Goal: Book appointment/travel/reservation

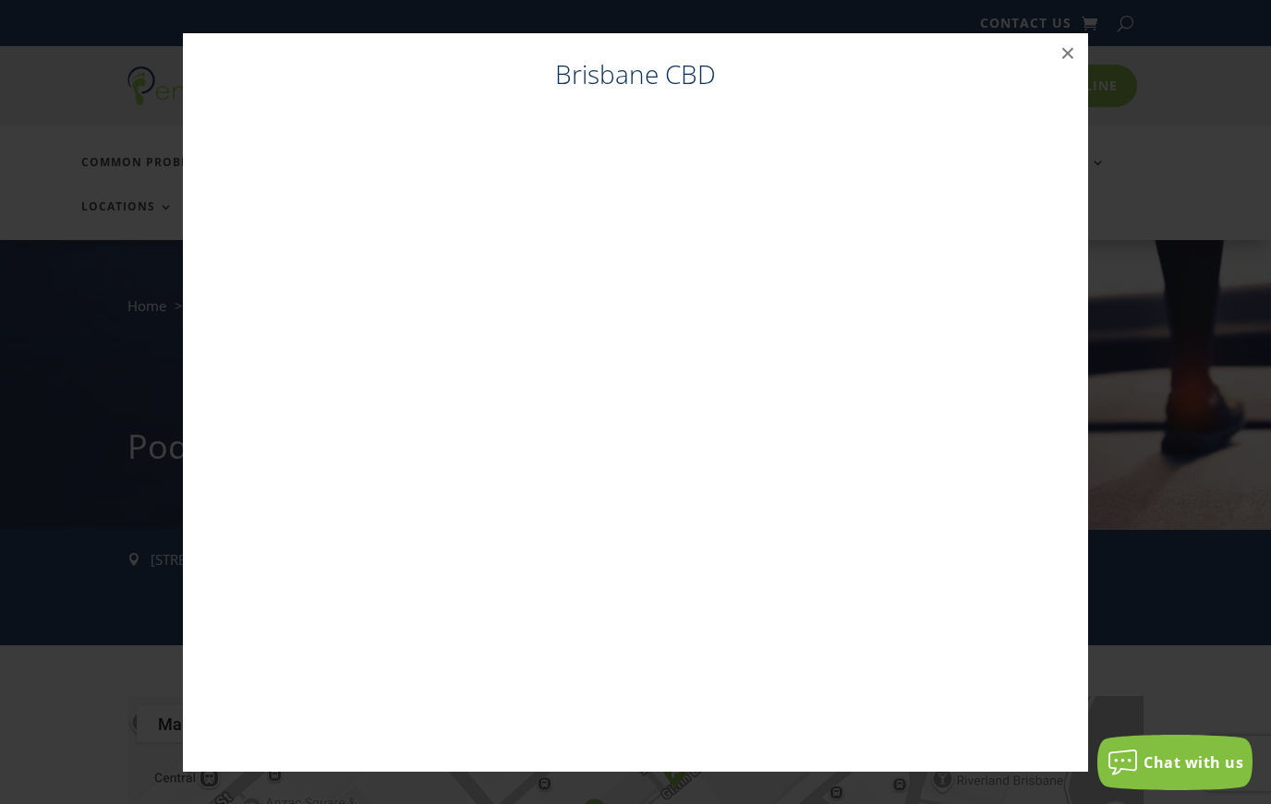
scroll to position [33, 0]
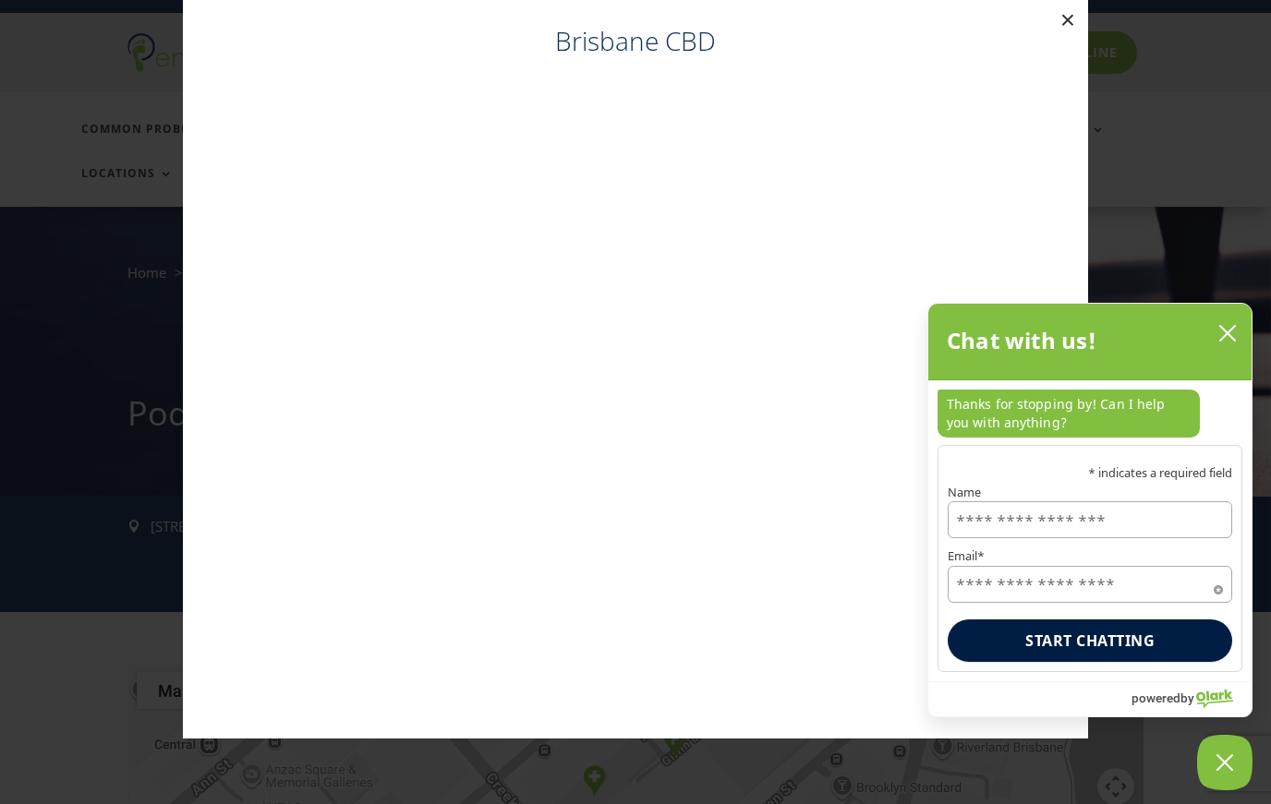
click at [1069, 24] on button "×" at bounding box center [1067, 20] width 41 height 41
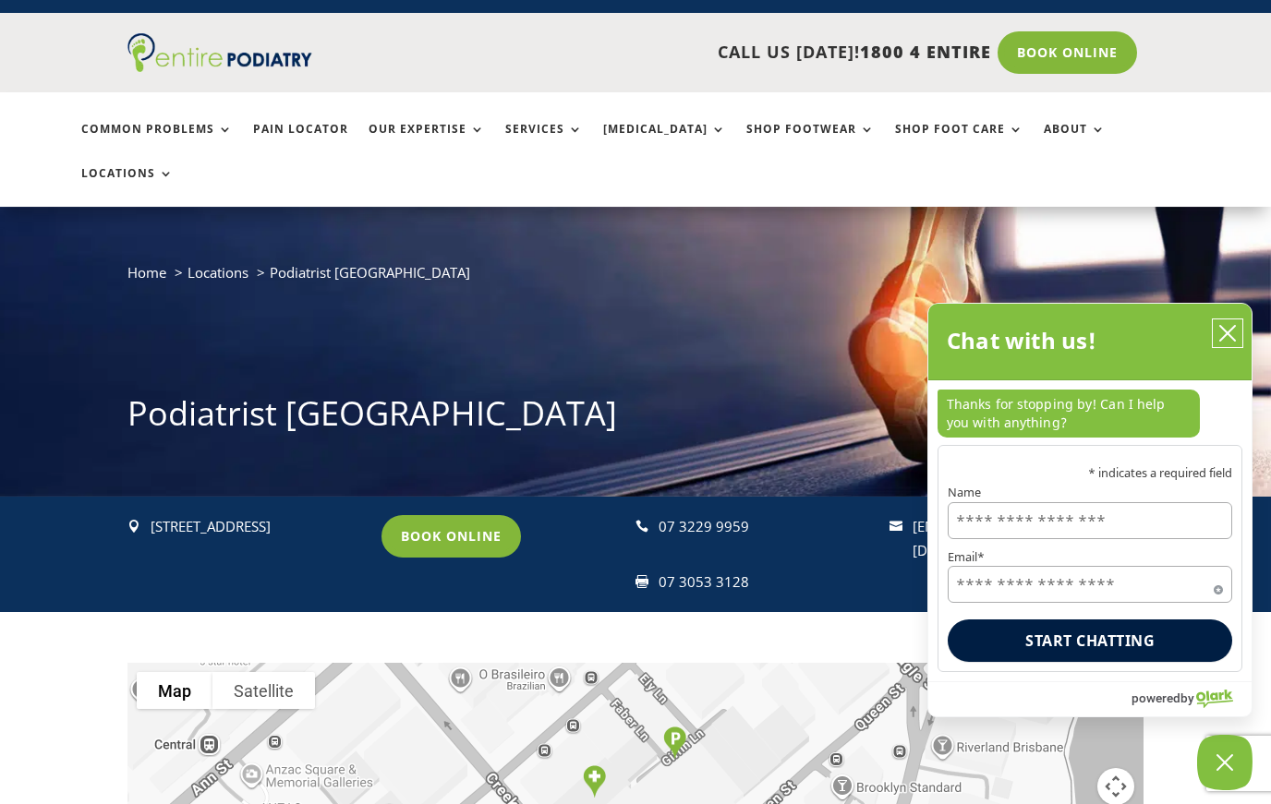
click at [1217, 342] on button "close chatbox" at bounding box center [1228, 334] width 30 height 28
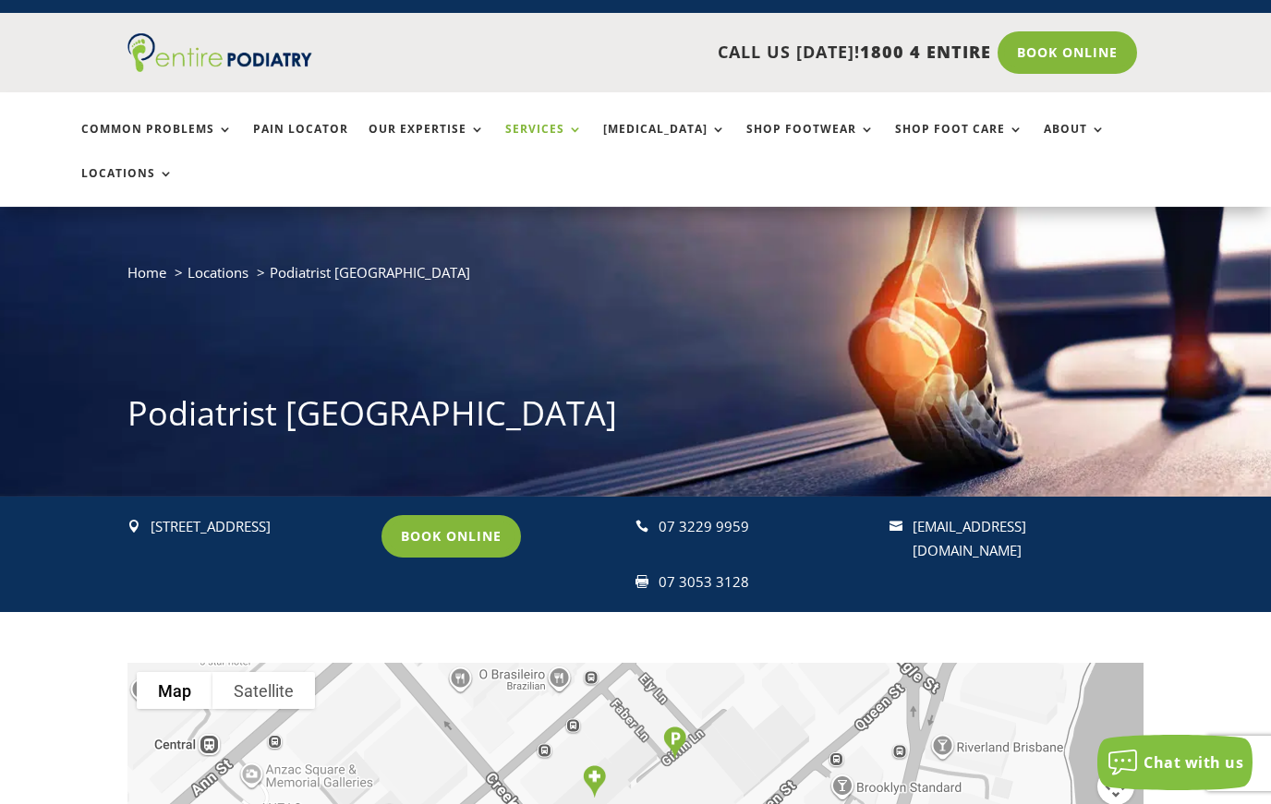
click at [552, 138] on link "Services" at bounding box center [544, 143] width 78 height 40
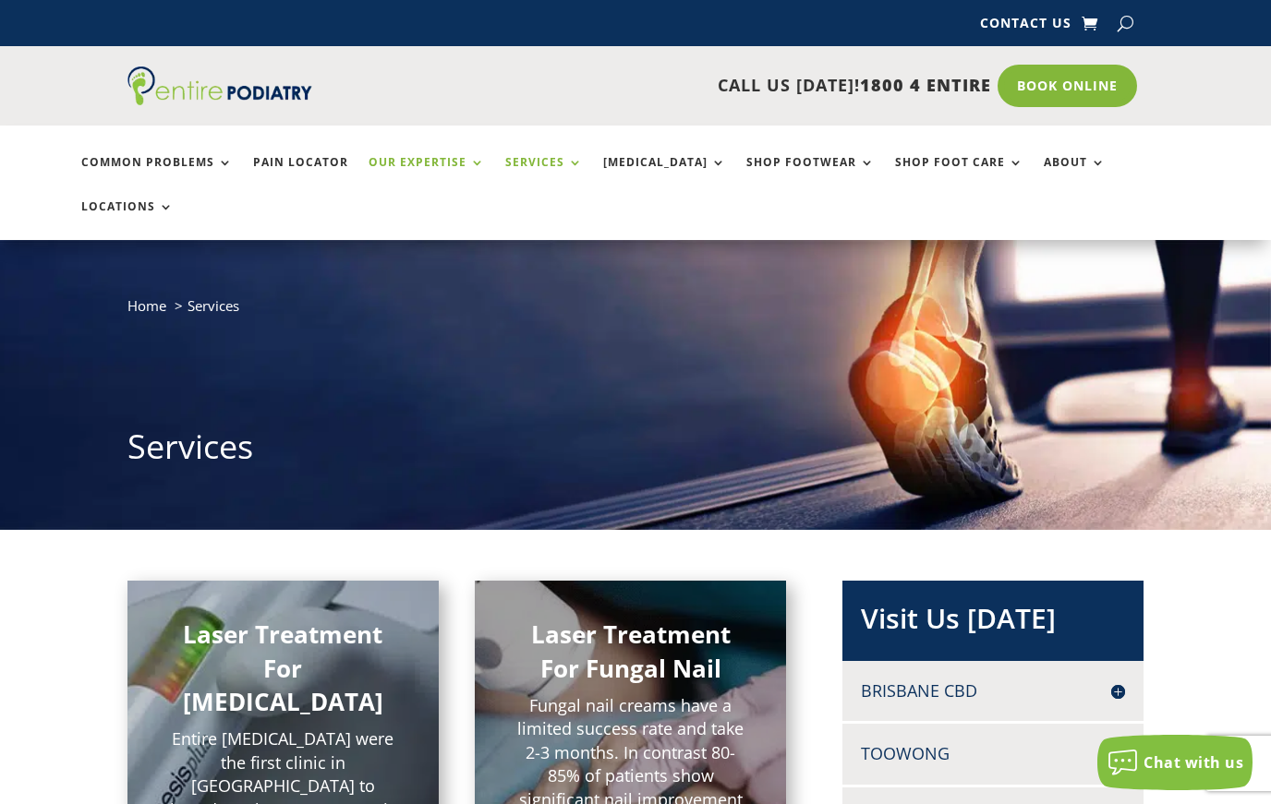
click at [441, 162] on link "Our Expertise" at bounding box center [426, 176] width 116 height 40
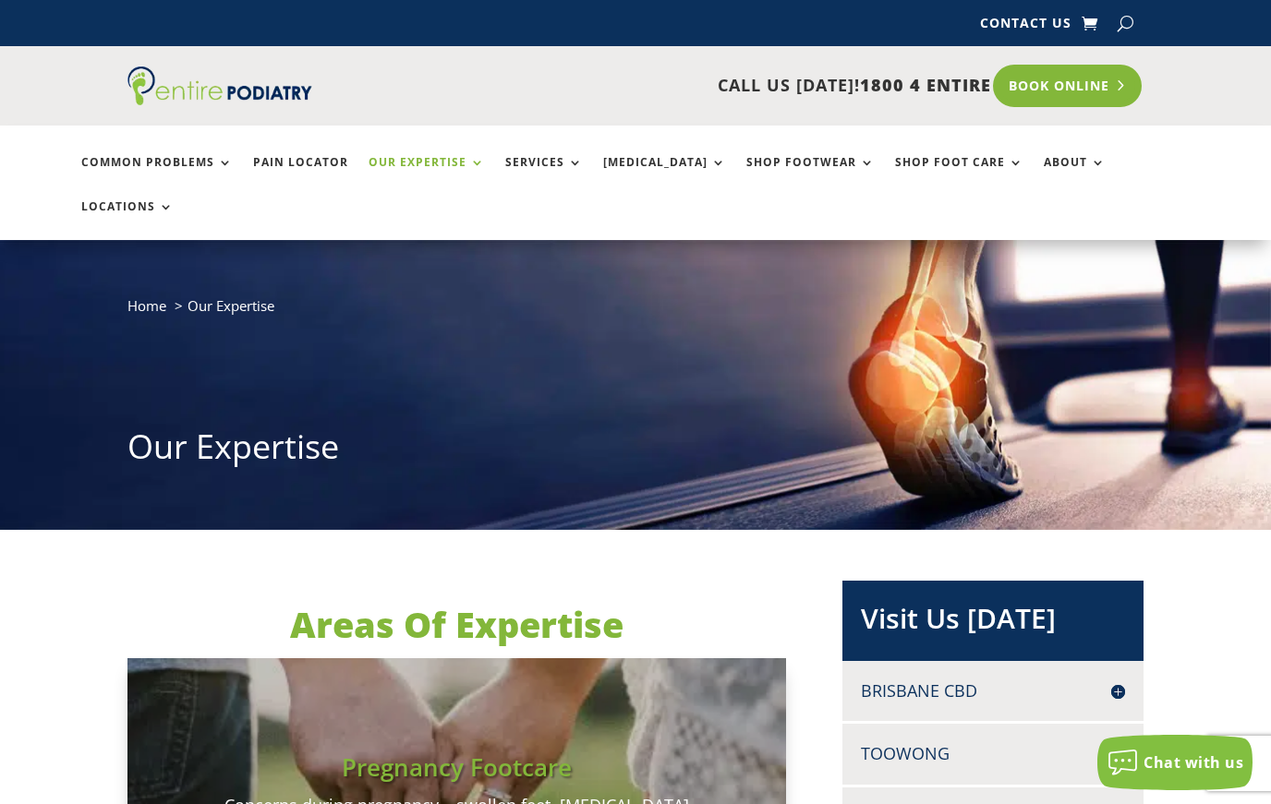
click at [1085, 70] on link "Book Online" at bounding box center [1067, 86] width 149 height 42
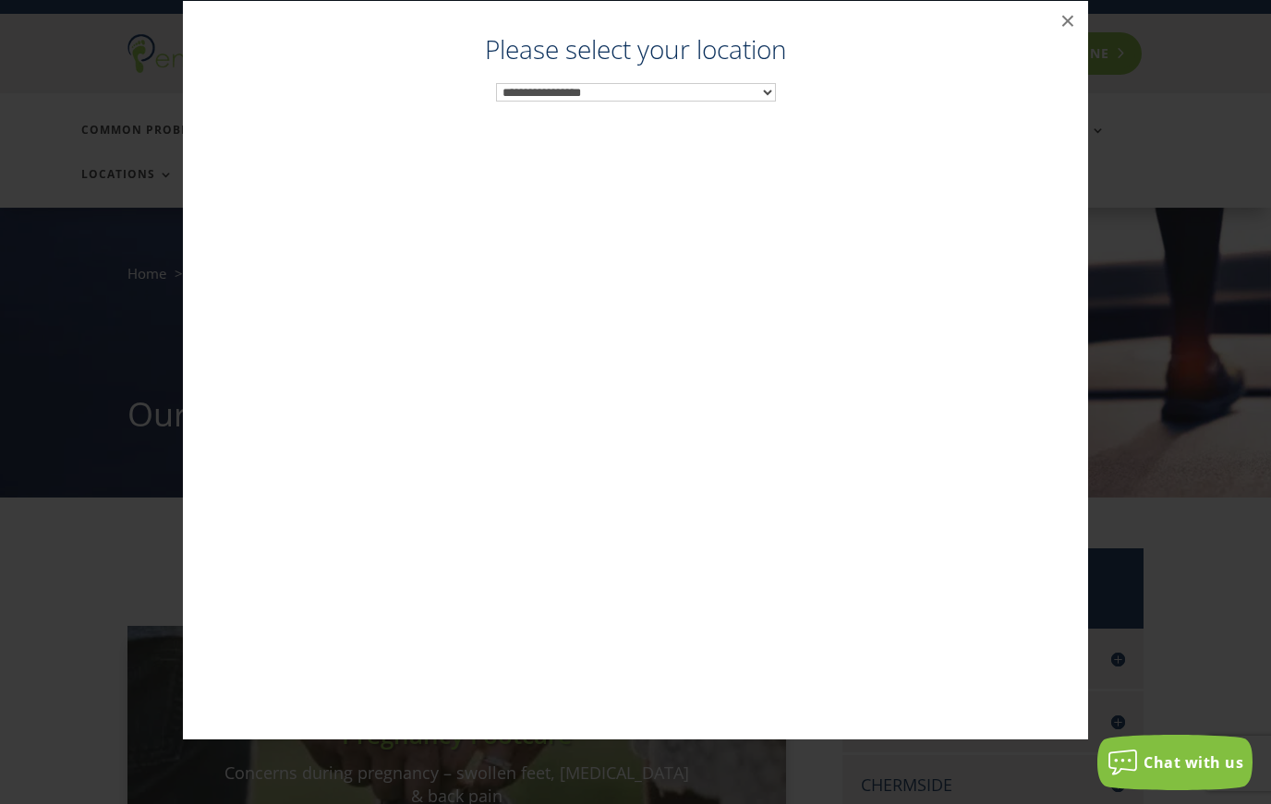
scroll to position [33, 0]
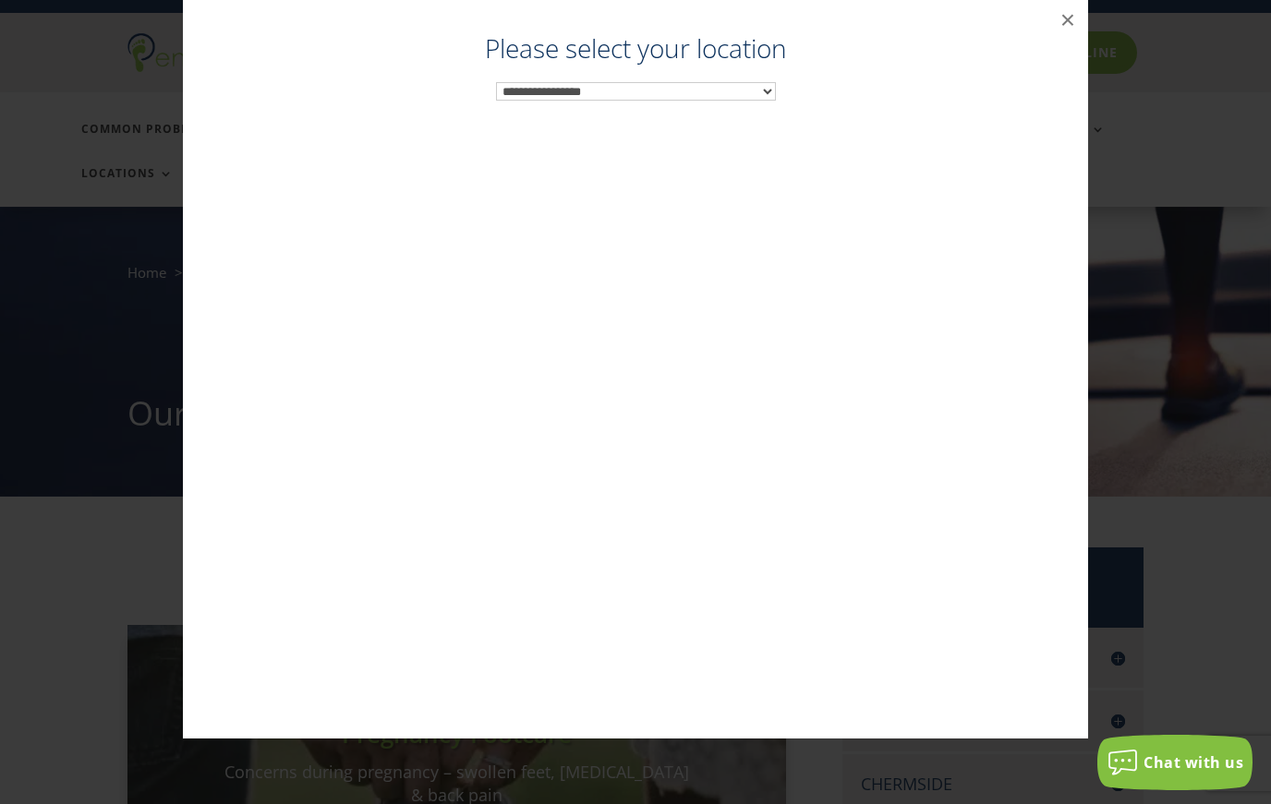
click at [1069, 43] on label "Please select your location" at bounding box center [635, 49] width 868 height 24
click at [776, 82] on select "**********" at bounding box center [636, 91] width 280 height 18
click at [1063, 22] on button "×" at bounding box center [1067, 20] width 41 height 41
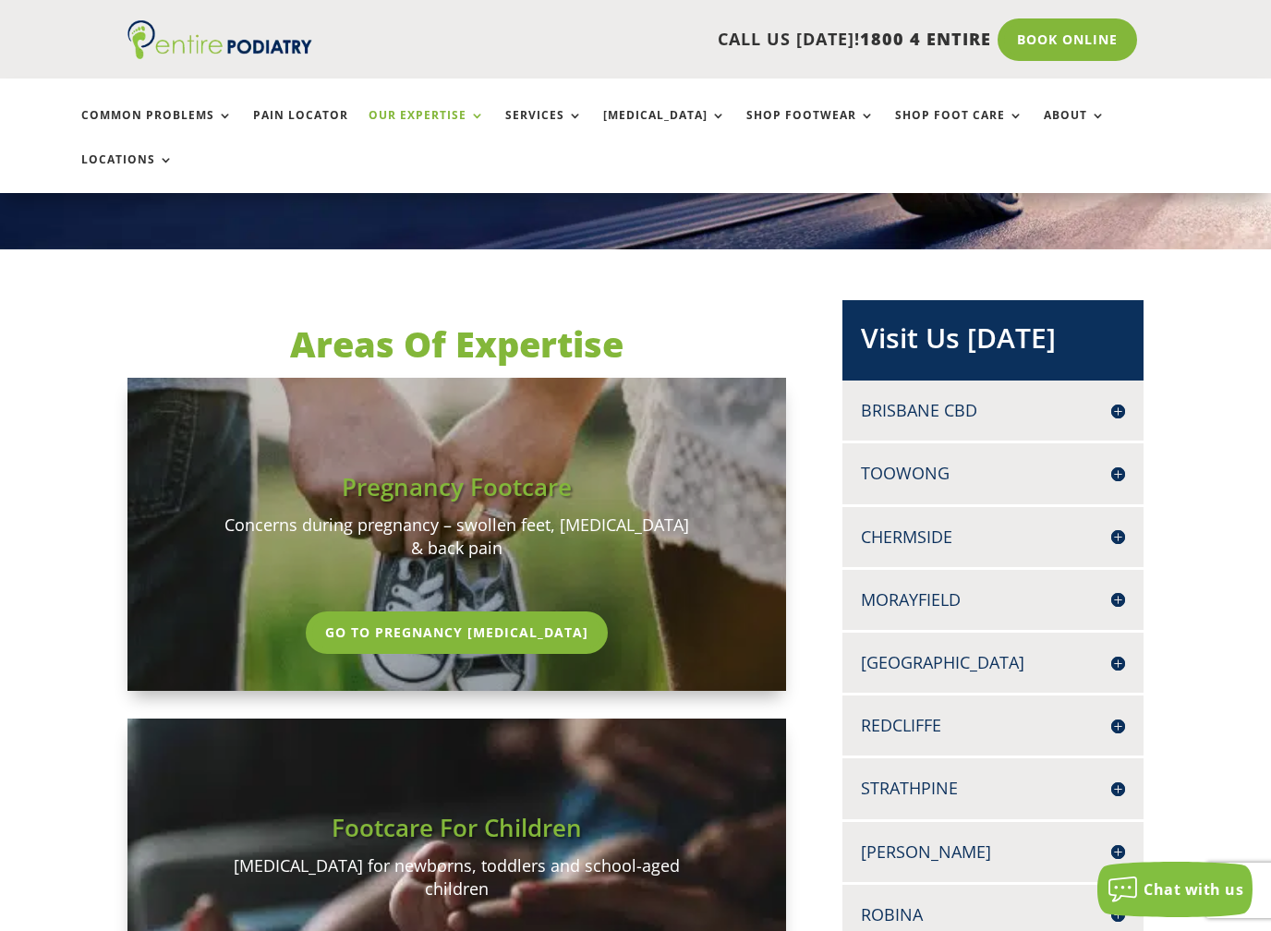
scroll to position [282, 0]
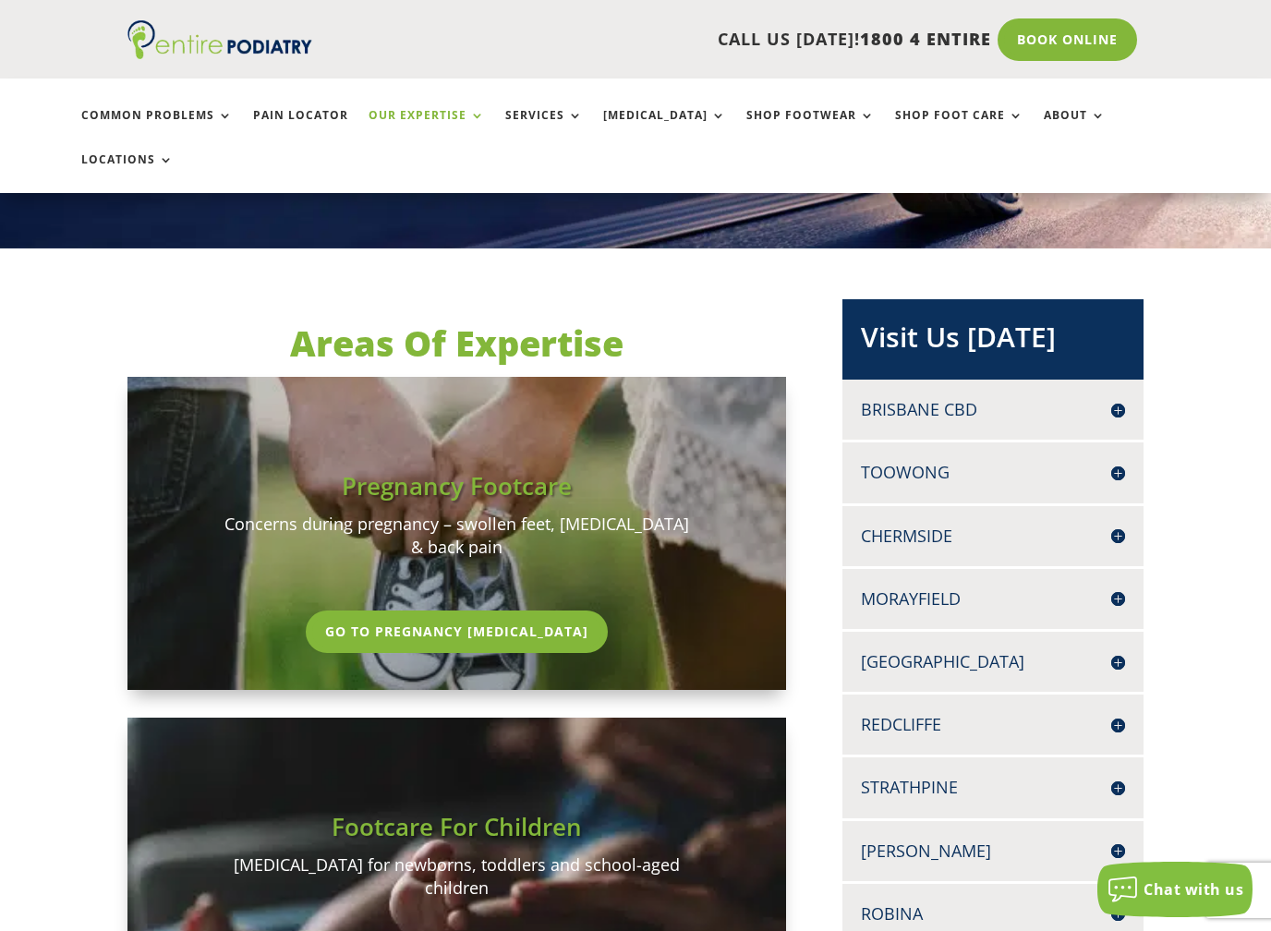
click at [1033, 398] on h4 "Brisbane CBD" at bounding box center [993, 409] width 265 height 23
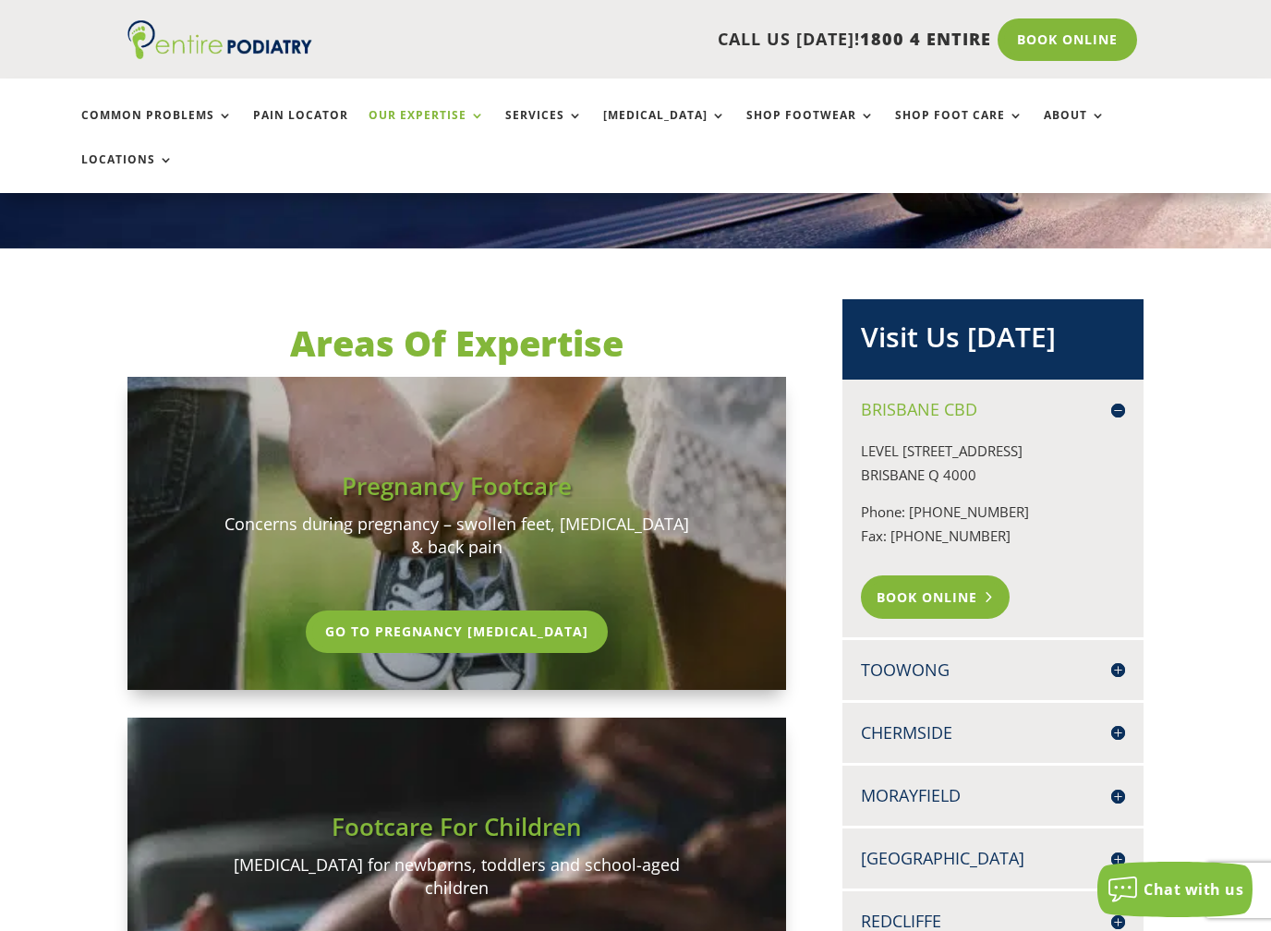
click at [958, 575] on link "Book Online" at bounding box center [935, 596] width 149 height 42
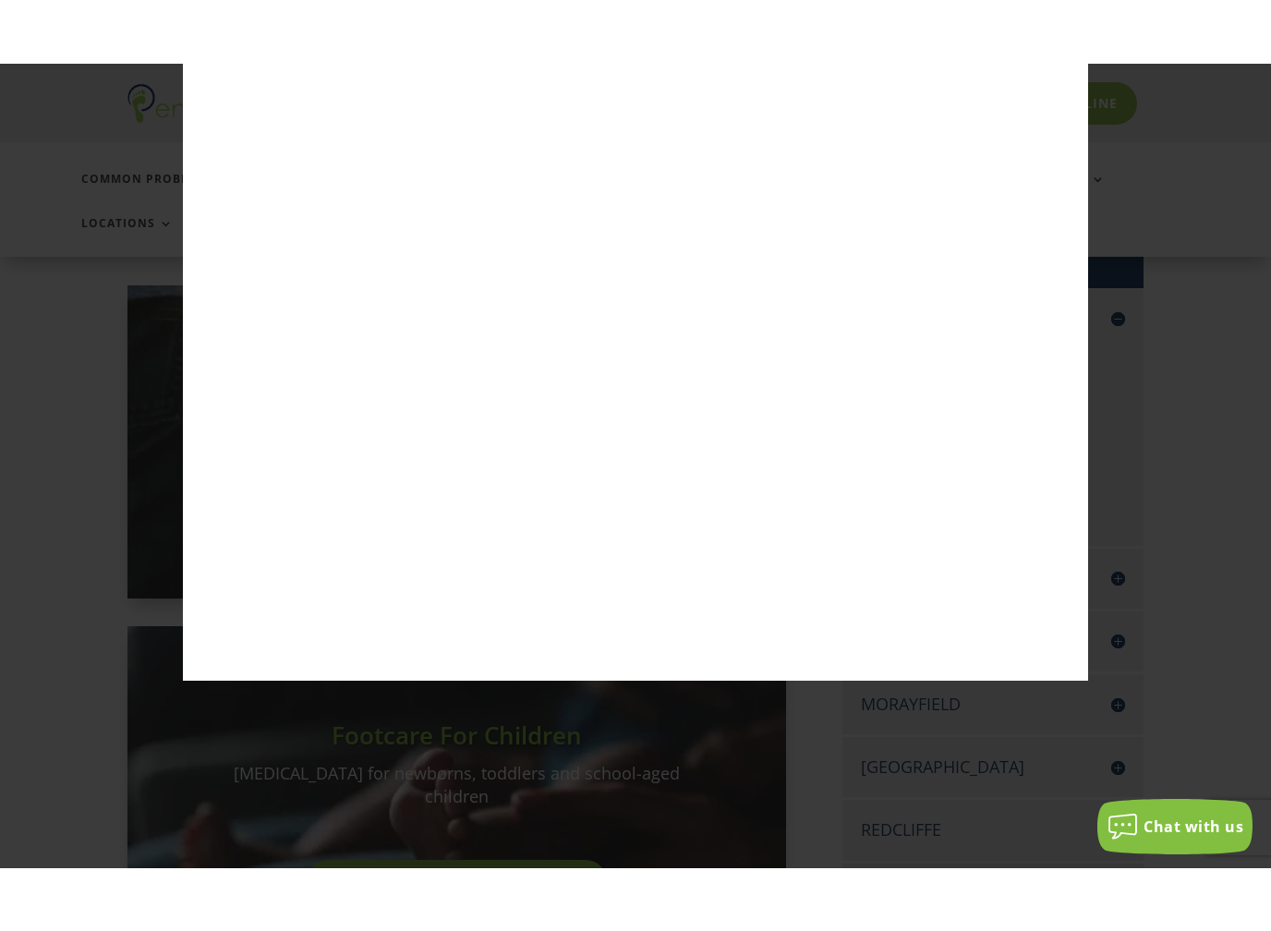
scroll to position [426, 0]
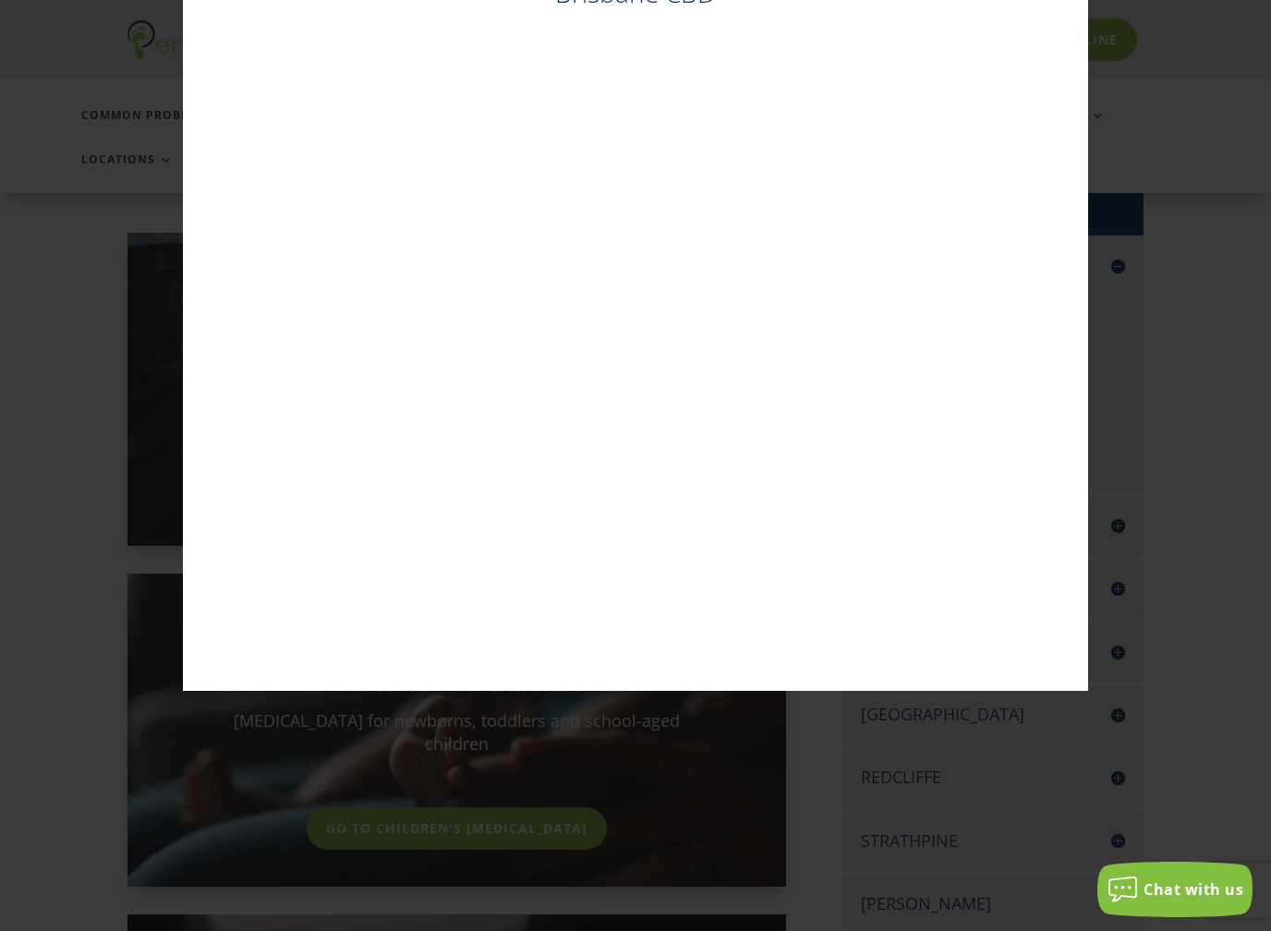
click at [1263, 368] on div "Brisbane CBD ×" at bounding box center [635, 321] width 1271 height 931
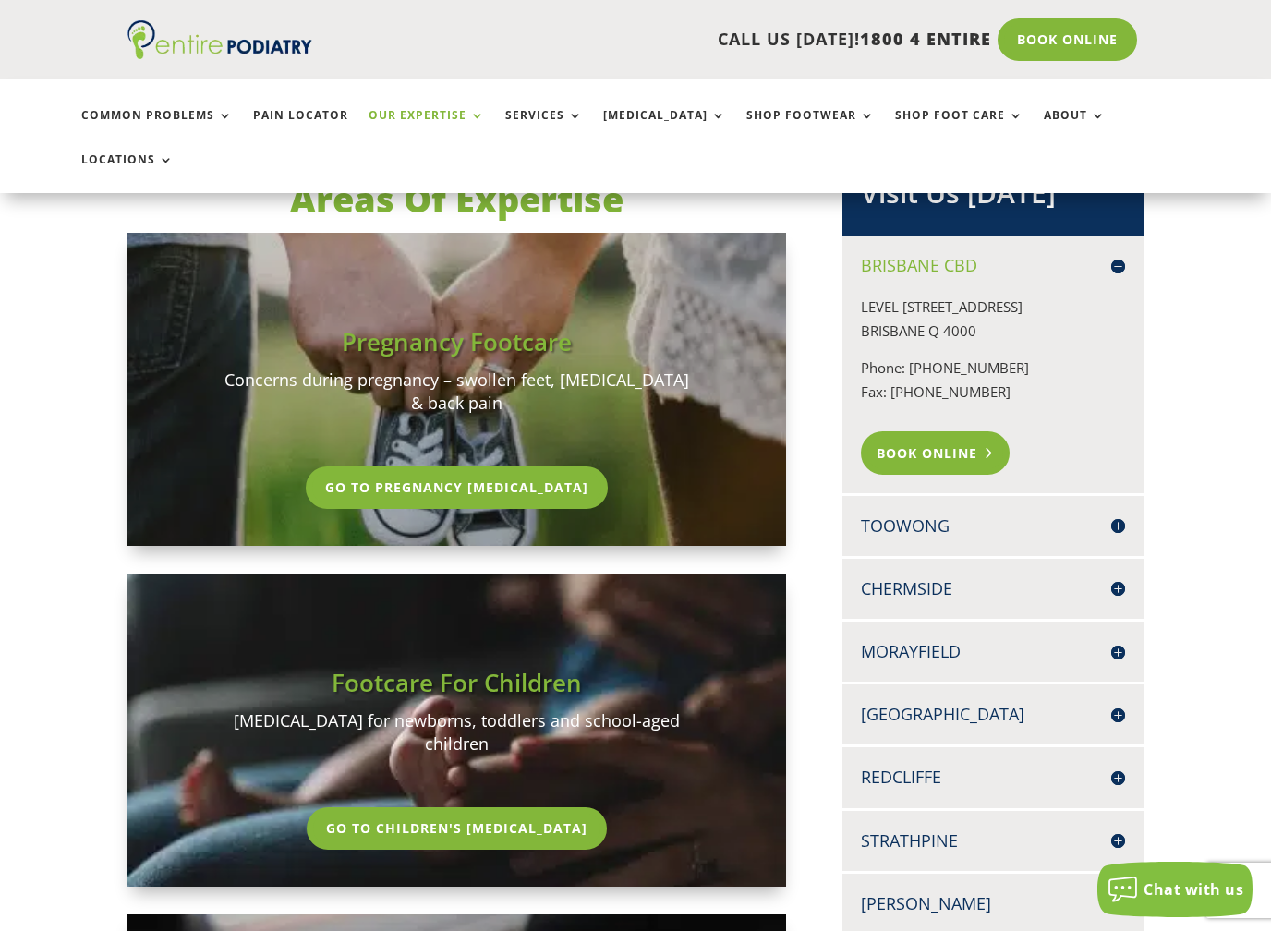
click at [958, 431] on link "Book Online" at bounding box center [935, 452] width 149 height 42
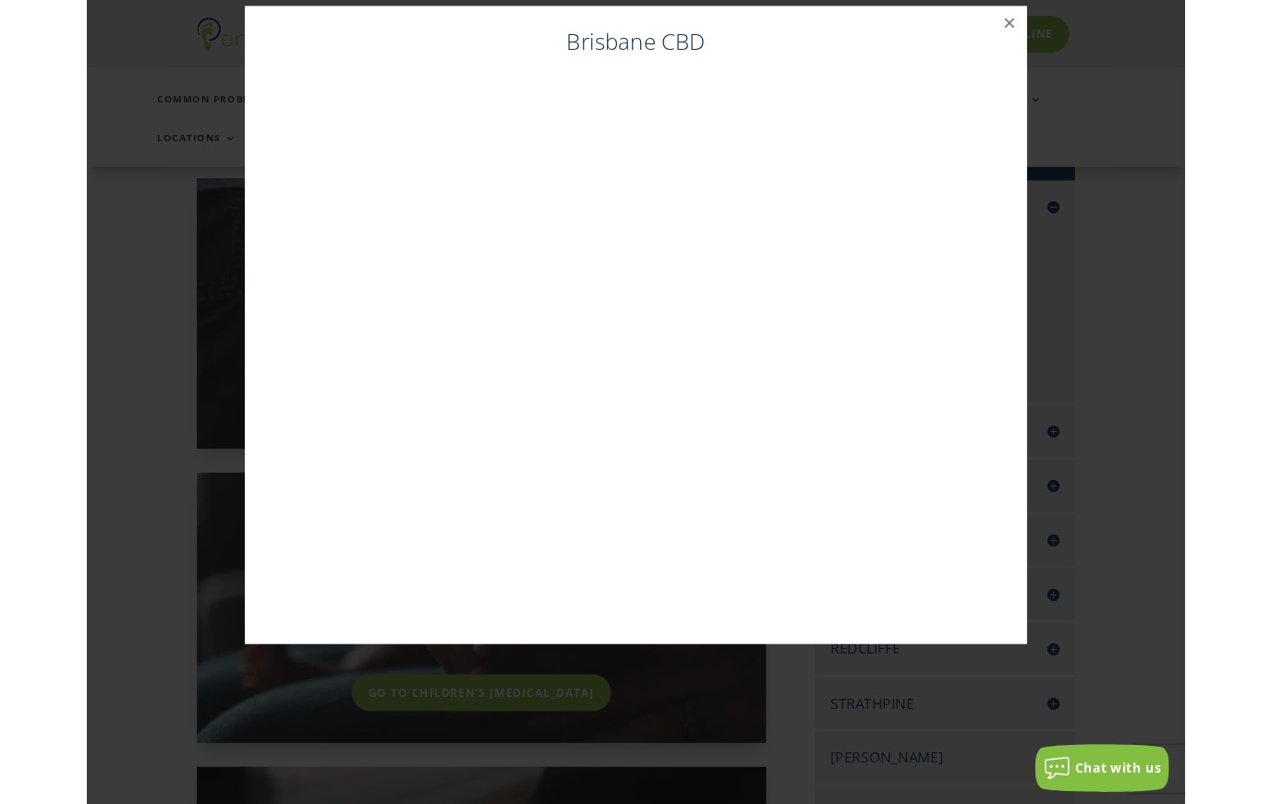
scroll to position [503, 0]
